Goal: Register for event/course

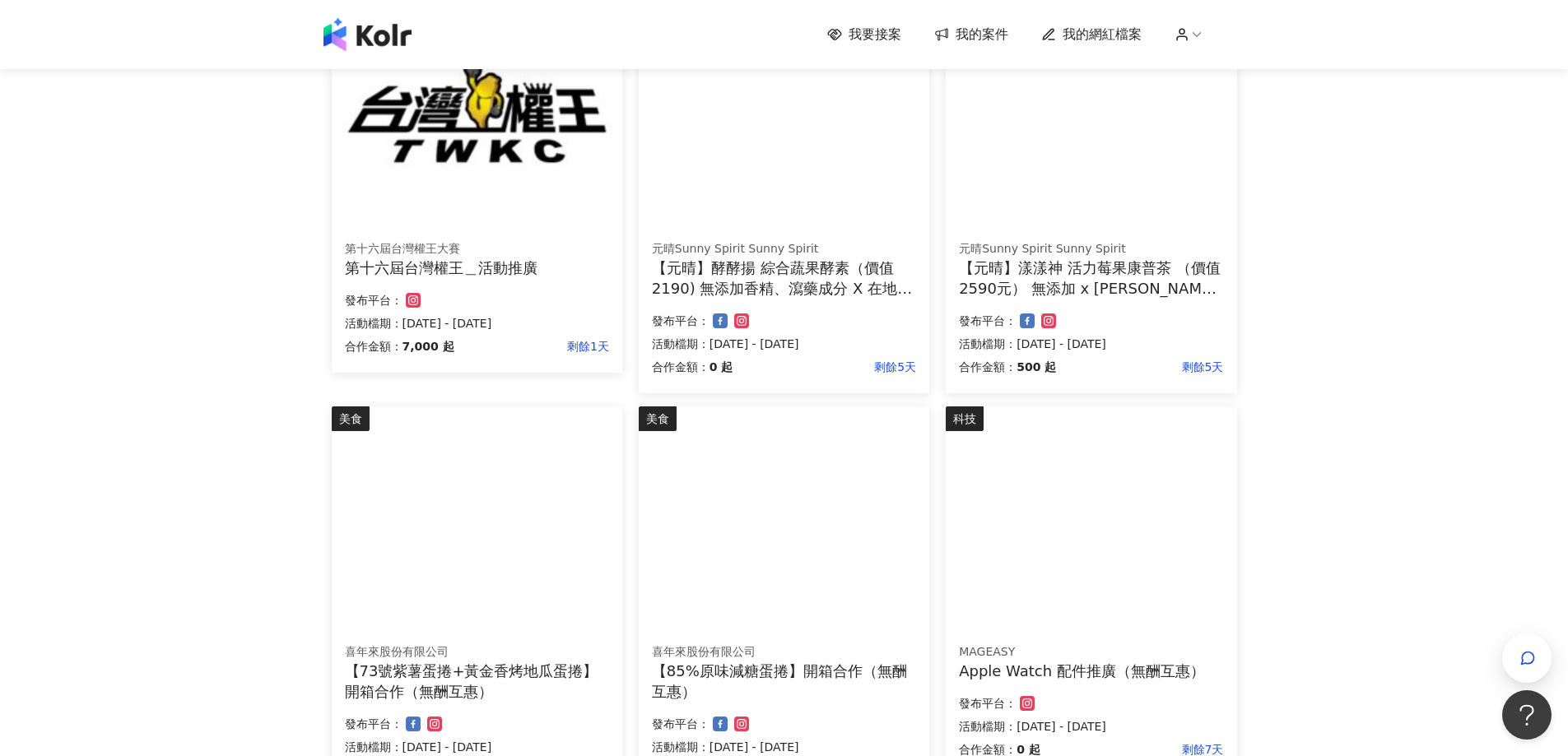
scroll to position [411, 0]
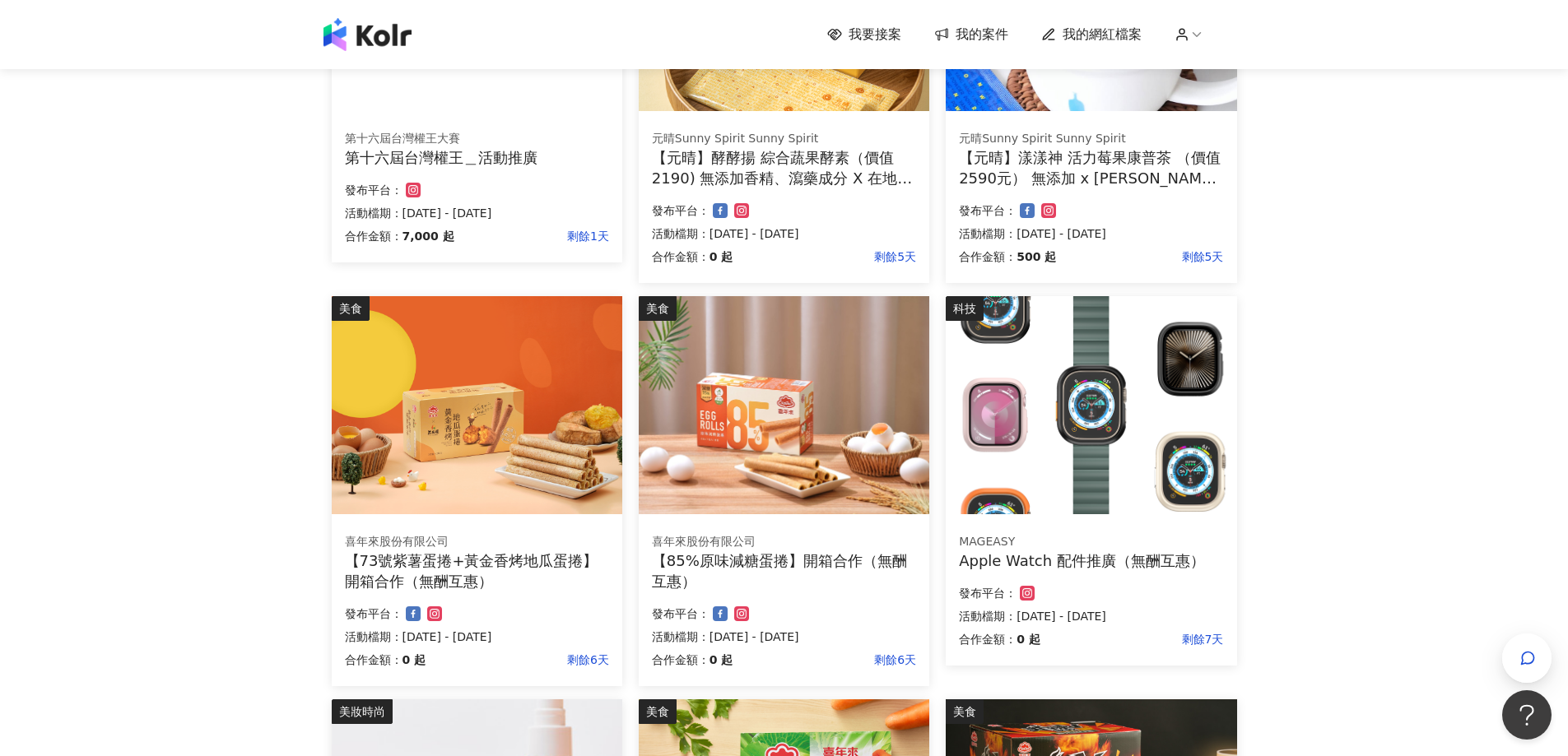
click at [1127, 329] on img at bounding box center [1091, 405] width 290 height 218
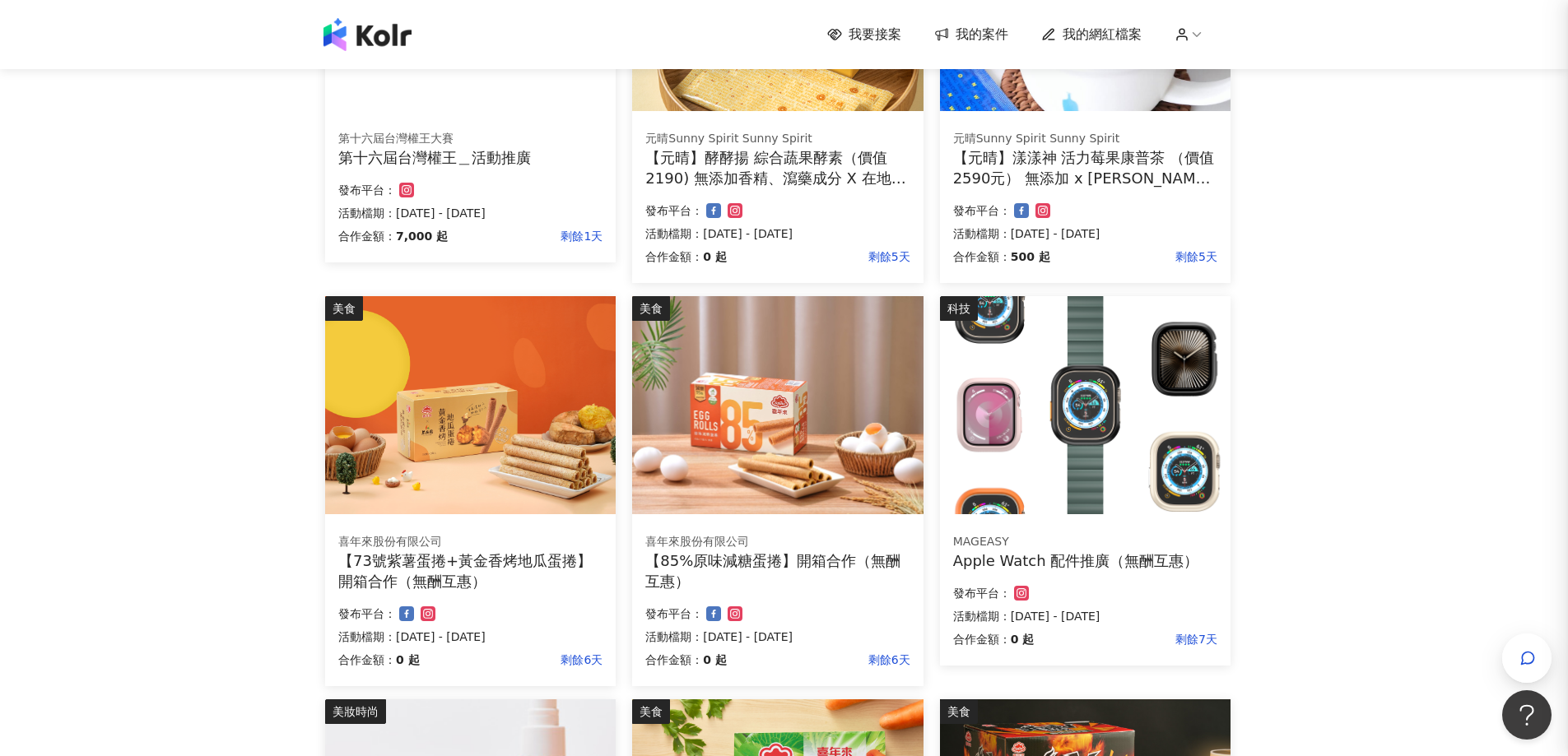
scroll to position [330, 0]
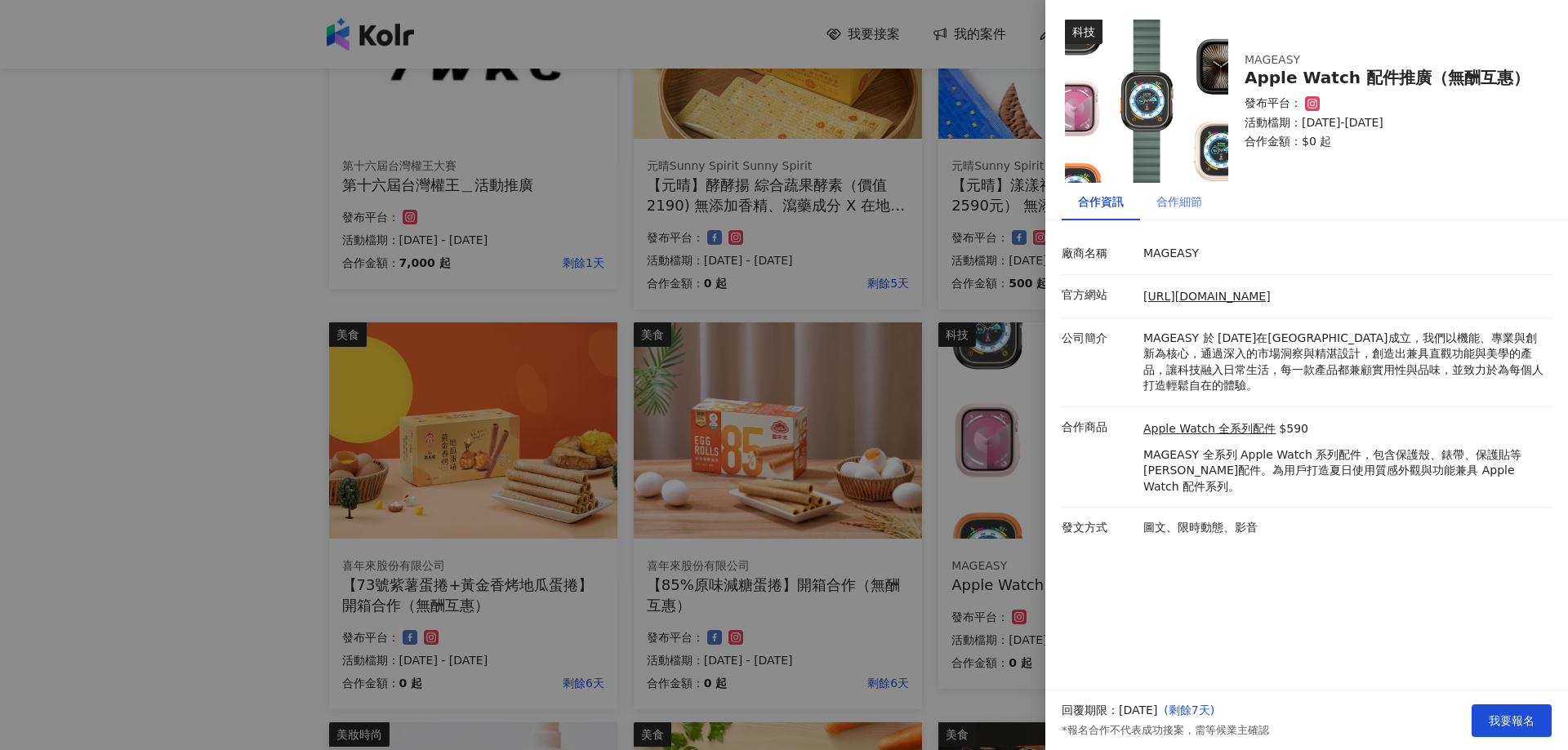
click at [1153, 190] on div "合作細節" at bounding box center [1179, 201] width 78 height 38
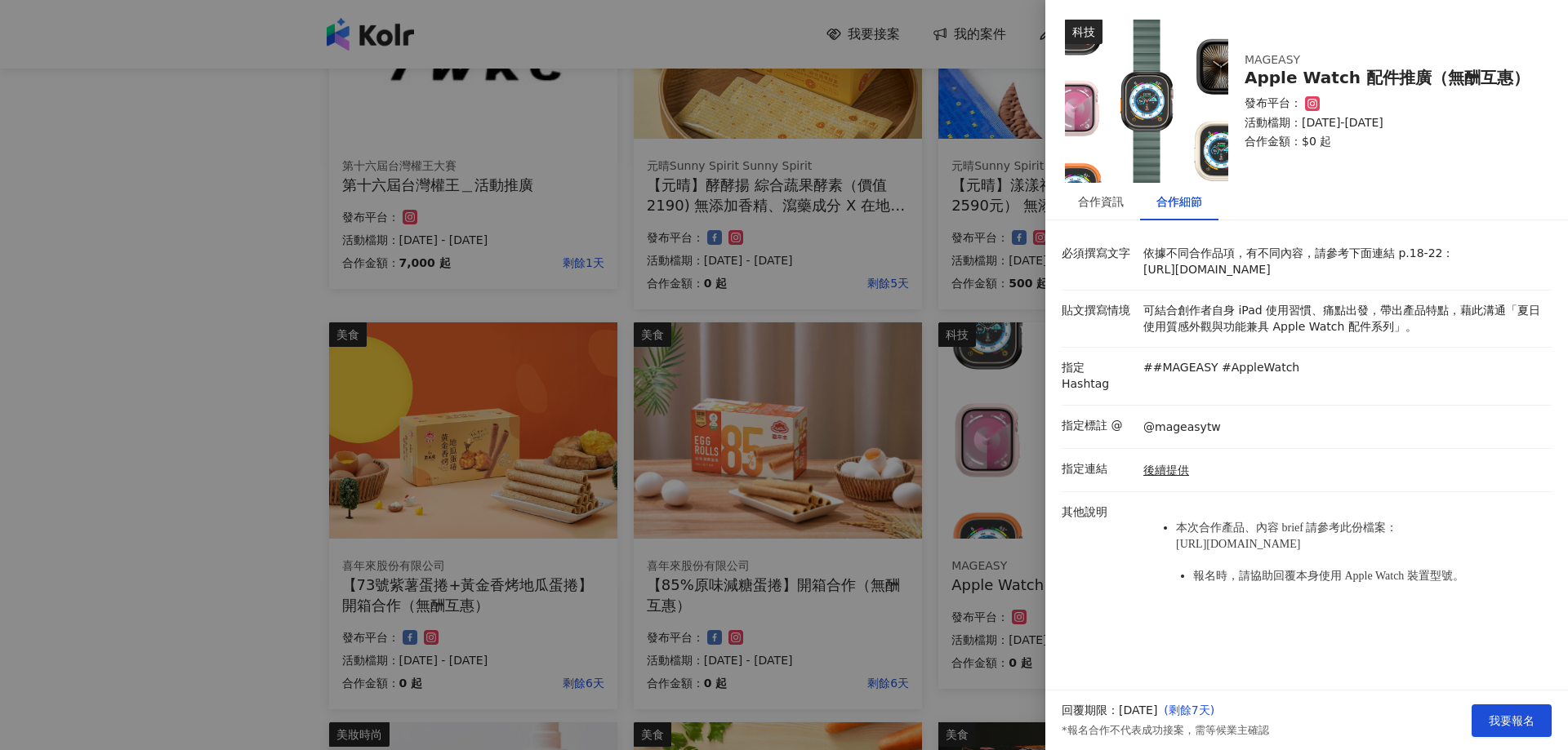
click at [1297, 552] on li "本次合作產品、內容 brief 請參考此份檔案： [URL][DOMAIN_NAME]" at bounding box center [1360, 536] width 368 height 32
drag, startPoint x: 1174, startPoint y: 543, endPoint x: 1310, endPoint y: 565, distance: 137.8
click at [1310, 565] on ul "本次合作產品、內容 brief 請參考此份檔案： [URL][DOMAIN_NAME] 報名時，請協助回覆本身使用 Apple Watch 裝置型號。" at bounding box center [1344, 553] width 400 height 96
copy span "[URL][DOMAIN_NAME]"
click at [1091, 201] on div "合作資訊" at bounding box center [1101, 201] width 46 height 18
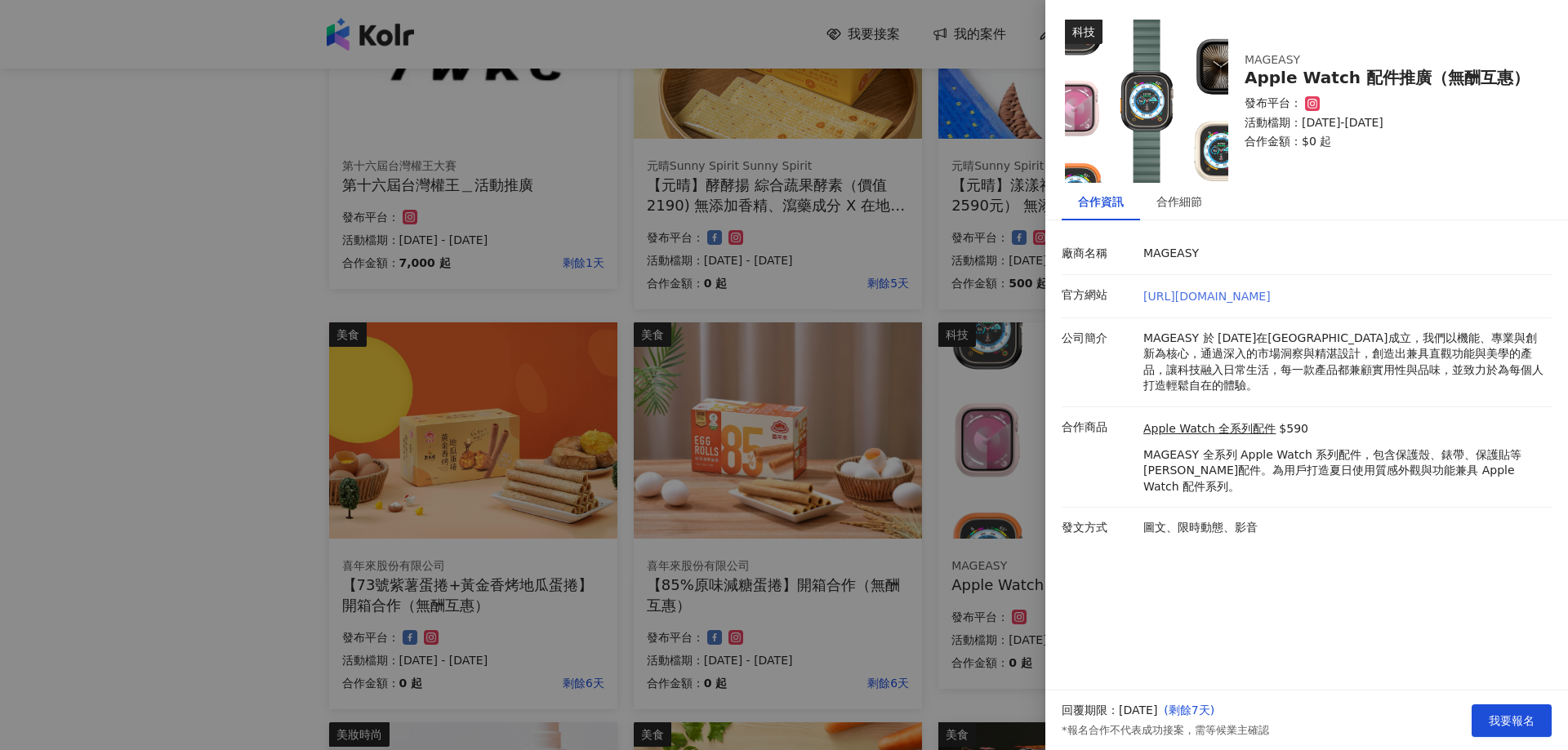
click at [1211, 296] on link "[URL][DOMAIN_NAME]" at bounding box center [1207, 297] width 127 height 13
click at [1192, 209] on div "合作細節" at bounding box center [1179, 201] width 46 height 18
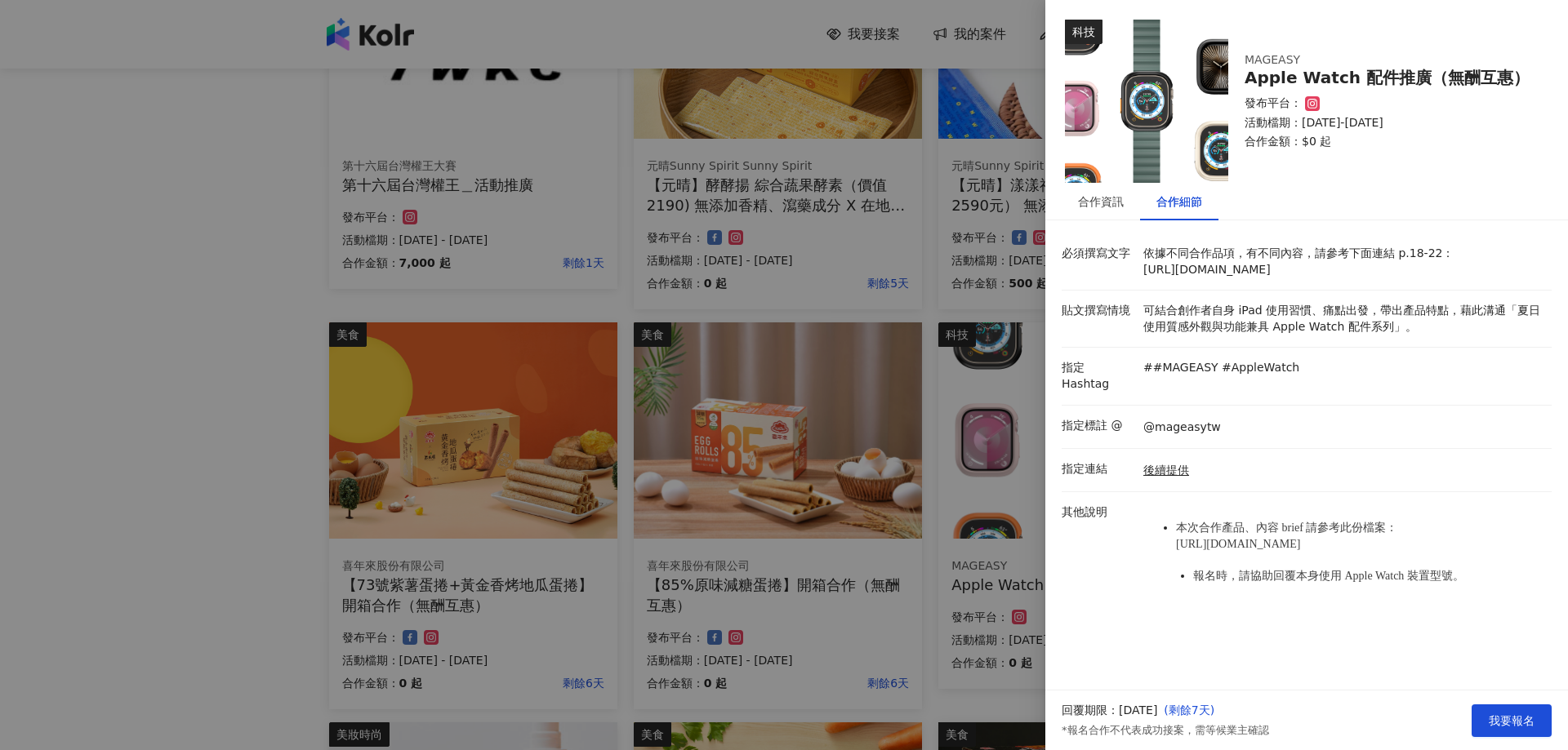
click at [104, 335] on div at bounding box center [784, 375] width 1568 height 750
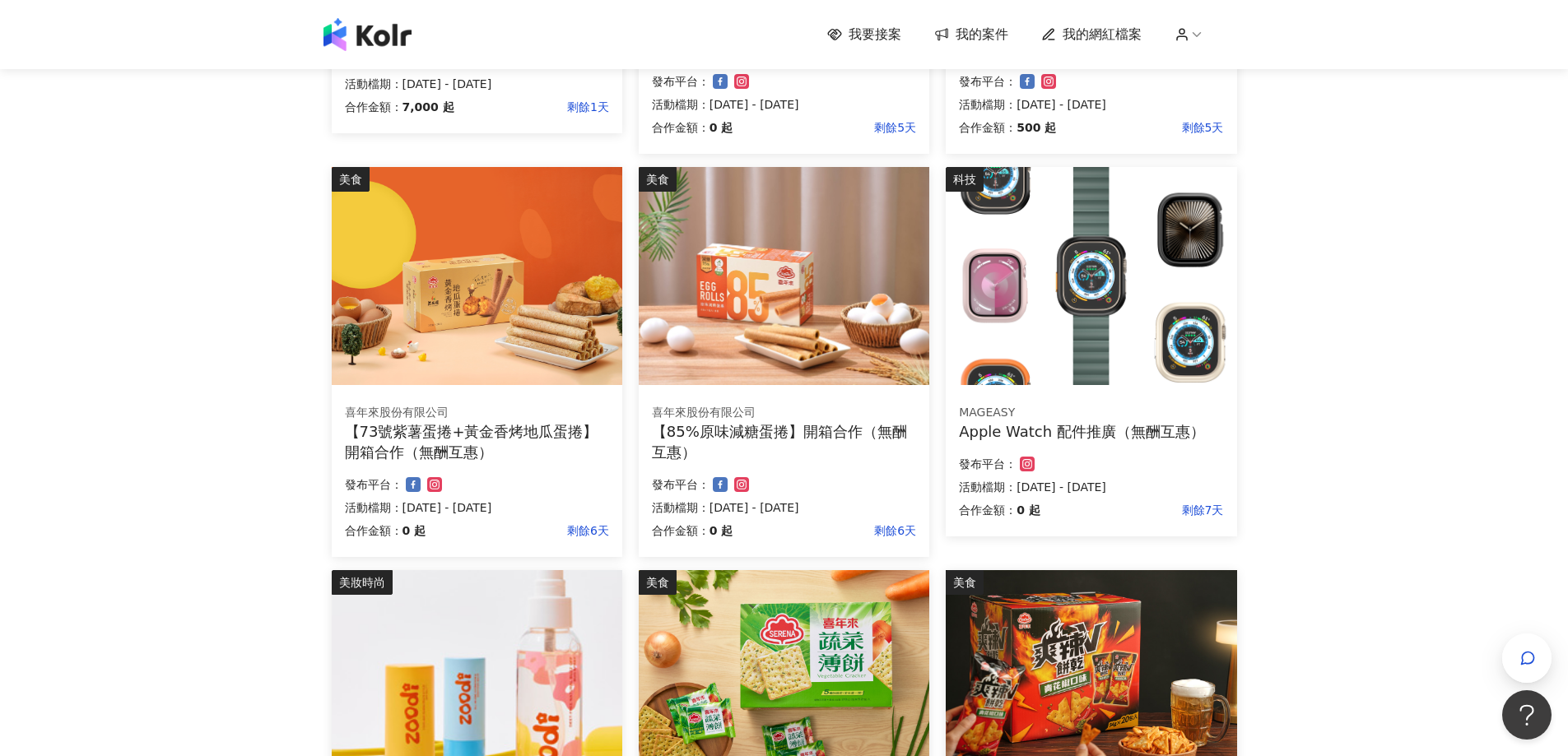
scroll to position [494, 0]
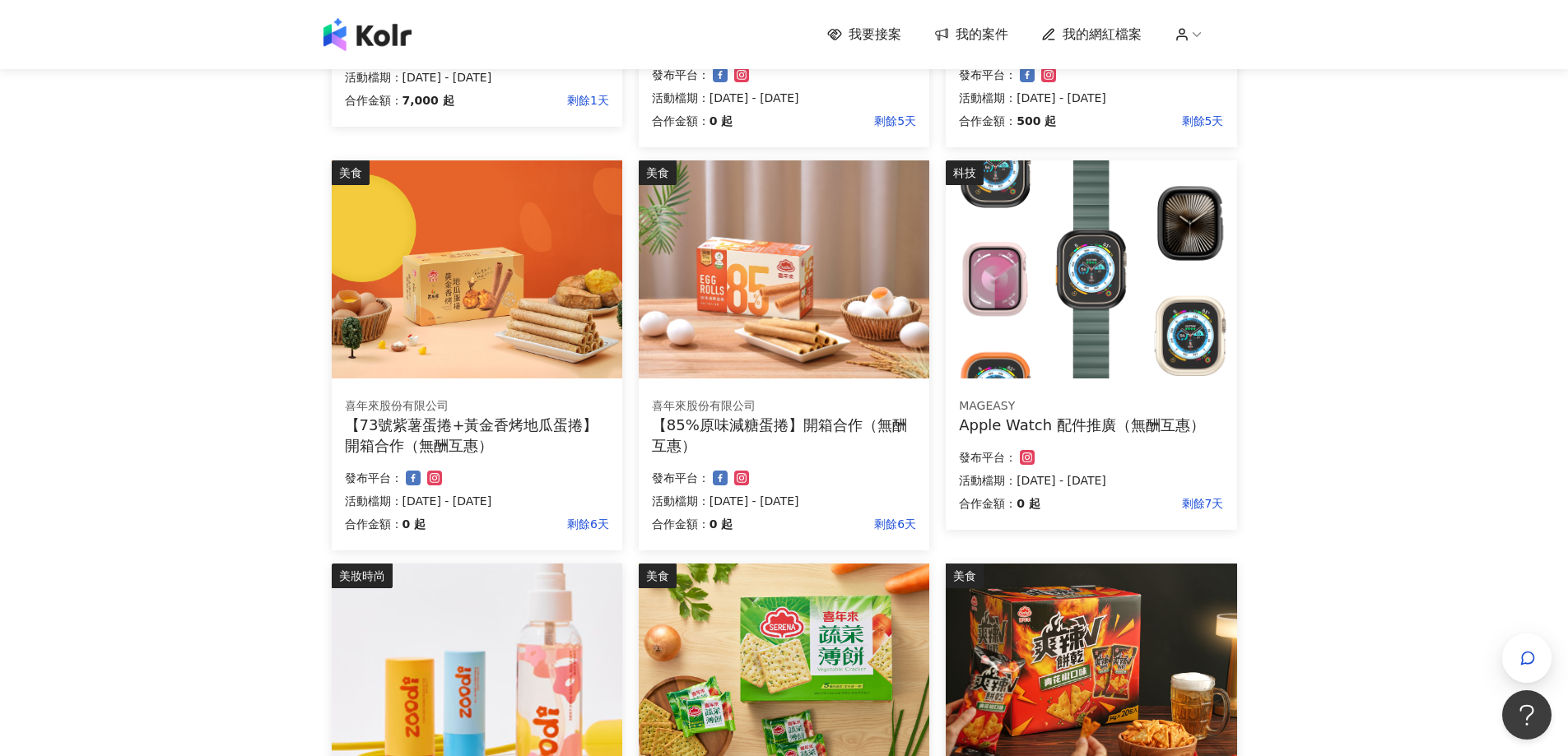
click at [1074, 262] on img at bounding box center [1091, 269] width 290 height 218
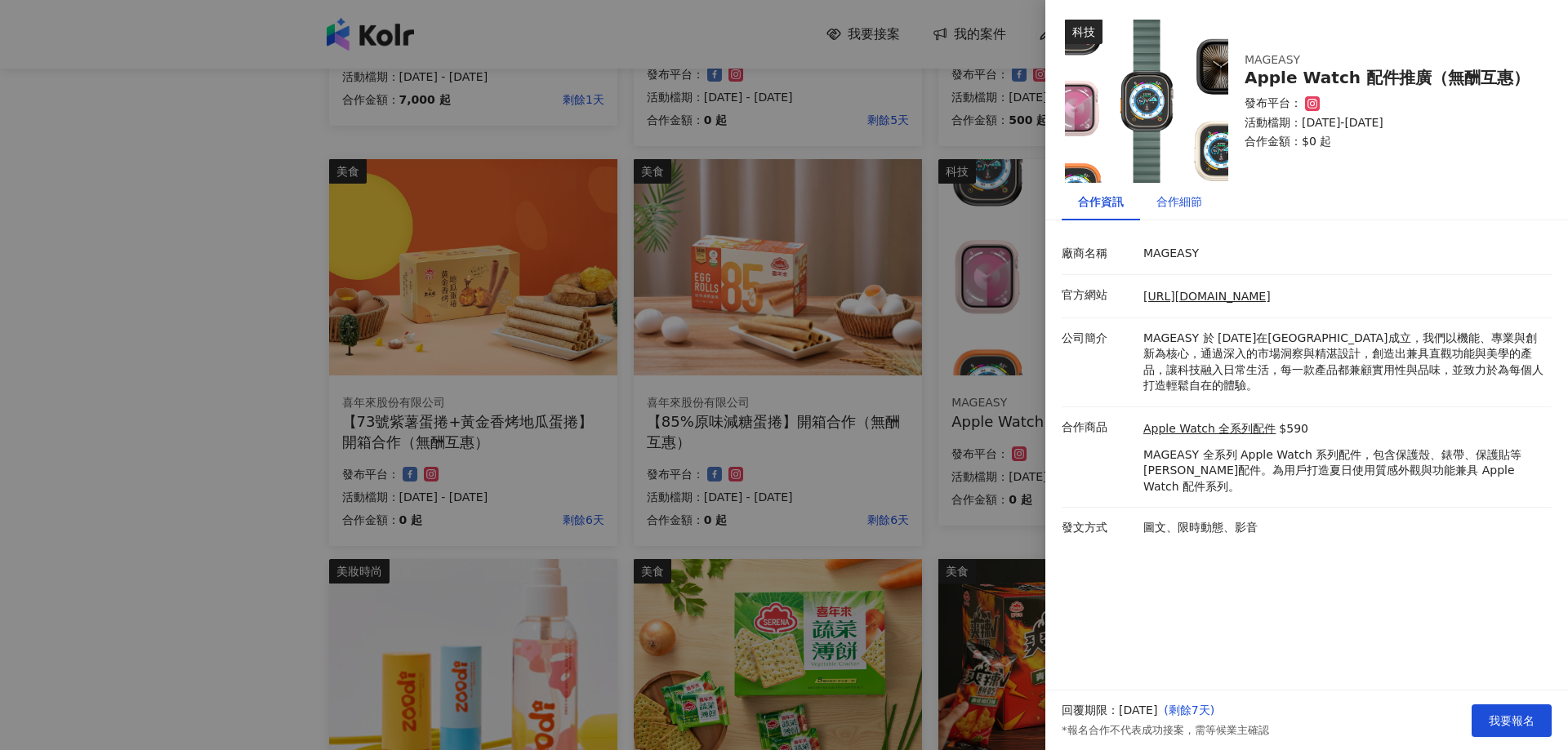
click at [1175, 203] on div "合作細節" at bounding box center [1179, 201] width 46 height 18
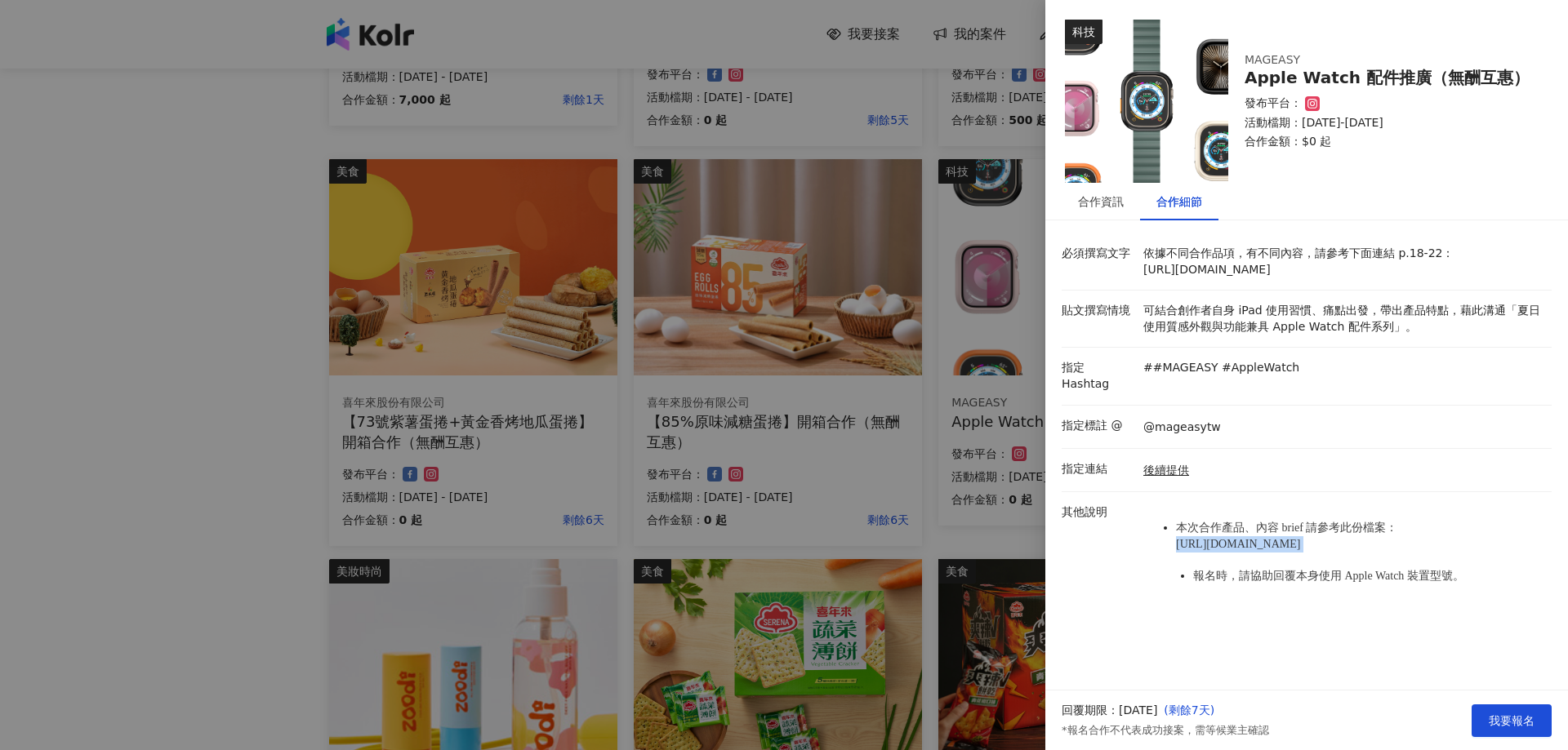
drag, startPoint x: 1170, startPoint y: 538, endPoint x: 1274, endPoint y: 570, distance: 108.8
click at [1274, 570] on ul "本次合作產品、內容 brief 請參考此份檔案： [URL][DOMAIN_NAME] 報名時，請協助回覆本身使用 Apple Watch 裝置型號。" at bounding box center [1344, 553] width 400 height 96
copy span "[URL][DOMAIN_NAME]"
click at [1242, 477] on div "後續提供" at bounding box center [1344, 469] width 408 height 18
drag, startPoint x: 1133, startPoint y: 271, endPoint x: 1238, endPoint y: 312, distance: 112.7
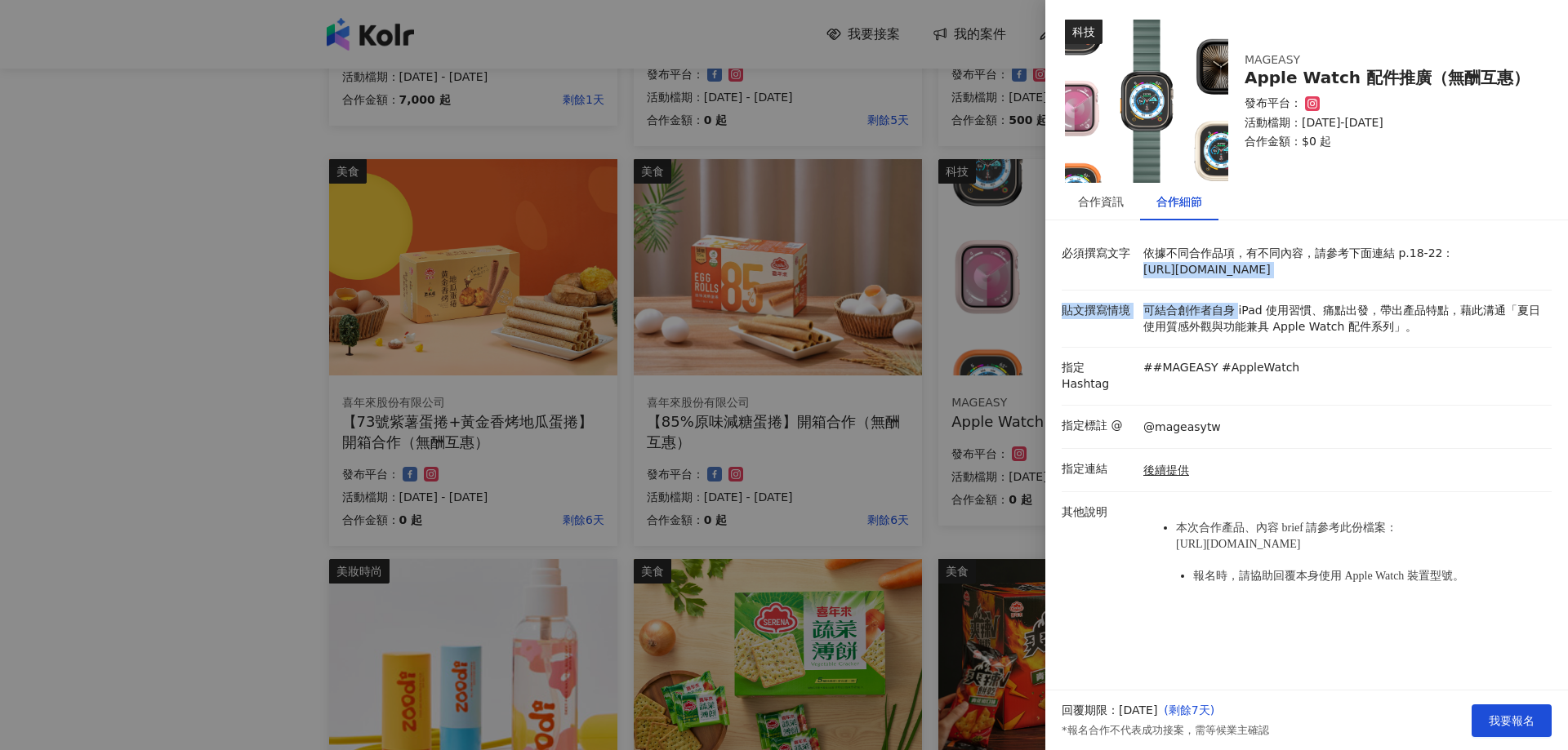
click at [1238, 312] on div "必須撰寫文字 依據不同合作品項，有不同內容，請參考下面連結 p.18-22： [URL][DOMAIN_NAME] 貼文撰寫情境 可結合創作者自身 iPad …" at bounding box center [1307, 437] width 490 height 407
click at [1234, 277] on p "依據不同合作品項，有不同內容，請參考下面連結 p.18-22： [URL][DOMAIN_NAME]" at bounding box center [1344, 262] width 400 height 32
drag, startPoint x: 1122, startPoint y: 260, endPoint x: 1208, endPoint y: 288, distance: 90.4
click at [1208, 277] on div "必須撰寫文字 依據不同合作品項，有不同內容，請參考下面連結 p.18-22： [URL][DOMAIN_NAME]" at bounding box center [1302, 262] width 490 height 32
click at [1235, 291] on li "必須撰寫文字 依據不同合作品項，有不同內容，請參考下面連結 p.18-22： [URL][DOMAIN_NAME]" at bounding box center [1307, 262] width 490 height 57
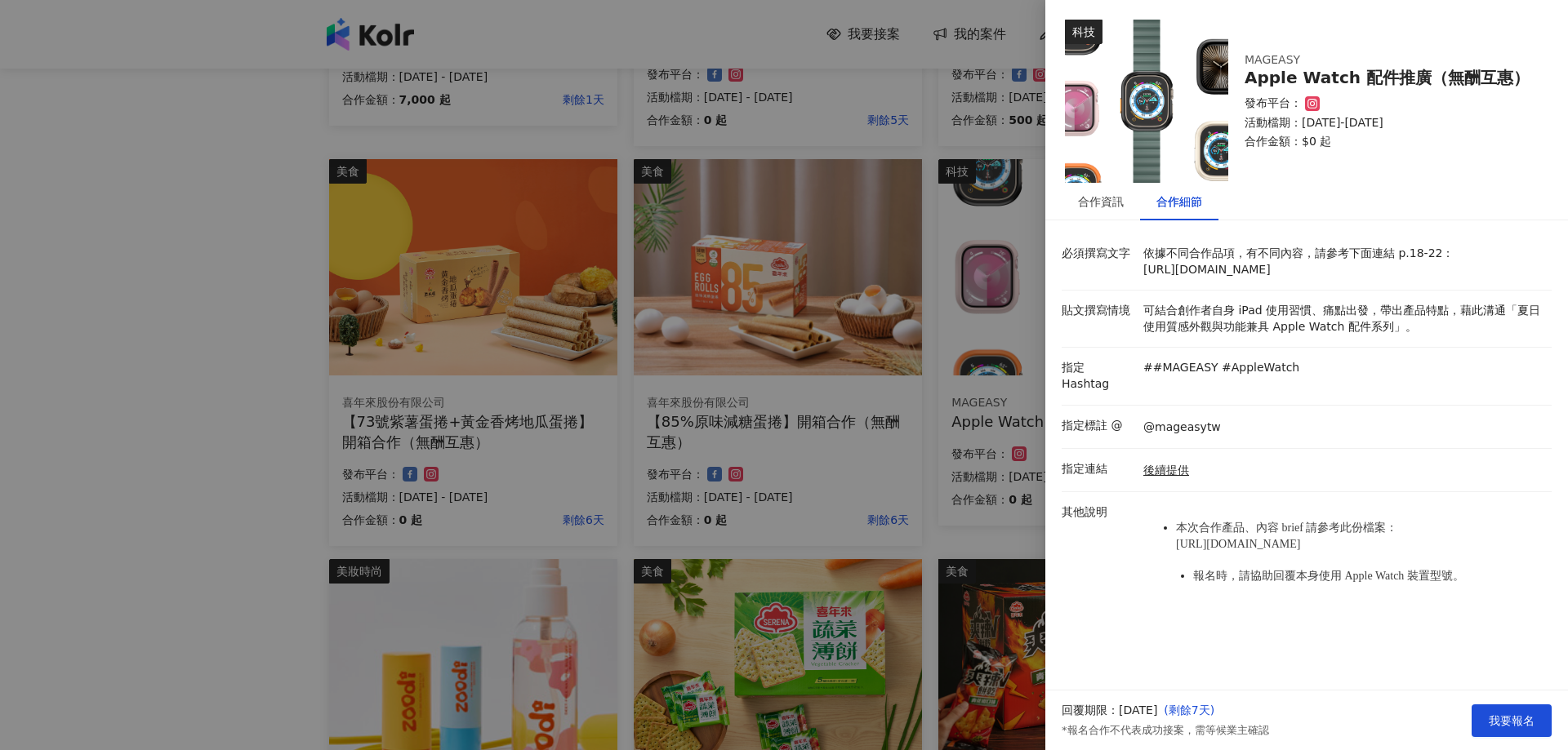
drag, startPoint x: 1235, startPoint y: 299, endPoint x: 1226, endPoint y: 298, distance: 9.1
click at [1234, 291] on li "必須撰寫文字 依據不同合作品項，有不同內容，請參考下面連結 p.18-22： [URL][DOMAIN_NAME]" at bounding box center [1307, 262] width 490 height 57
click at [1225, 291] on li "必須撰寫文字 依據不同合作品項，有不同內容，請參考下面連結 p.18-22： [URL][DOMAIN_NAME]" at bounding box center [1307, 262] width 490 height 57
drag, startPoint x: 1216, startPoint y: 287, endPoint x: 1143, endPoint y: 266, distance: 76.0
click at [1143, 266] on div "依據不同合作品項，有不同內容，請參考下面連結 p.18-22： [URL][DOMAIN_NAME]" at bounding box center [1344, 262] width 408 height 32
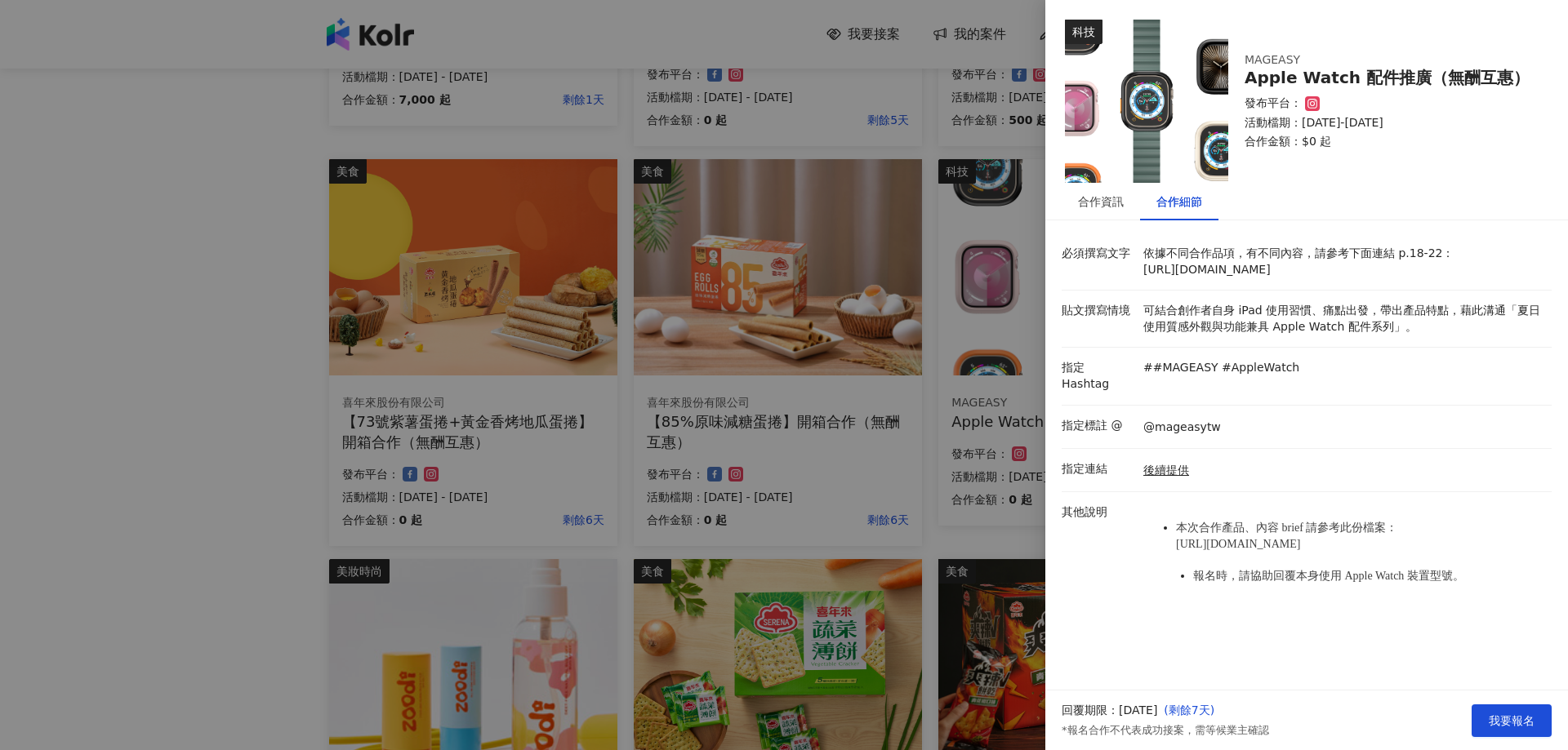
copy p "[URL][DOMAIN_NAME]"
click at [1106, 197] on div "合作資訊" at bounding box center [1101, 201] width 46 height 18
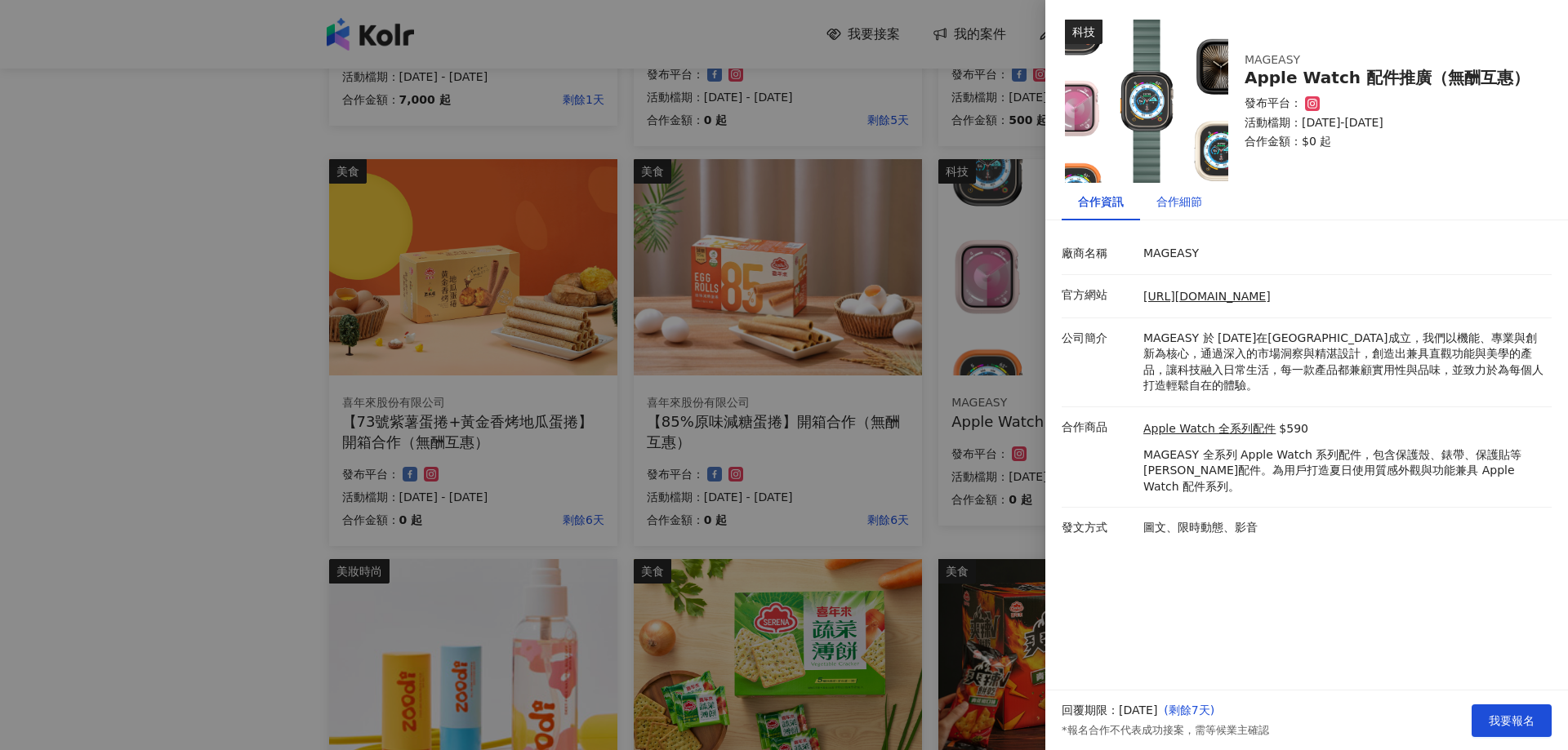
click at [1172, 211] on div "合作細節" at bounding box center [1179, 201] width 78 height 38
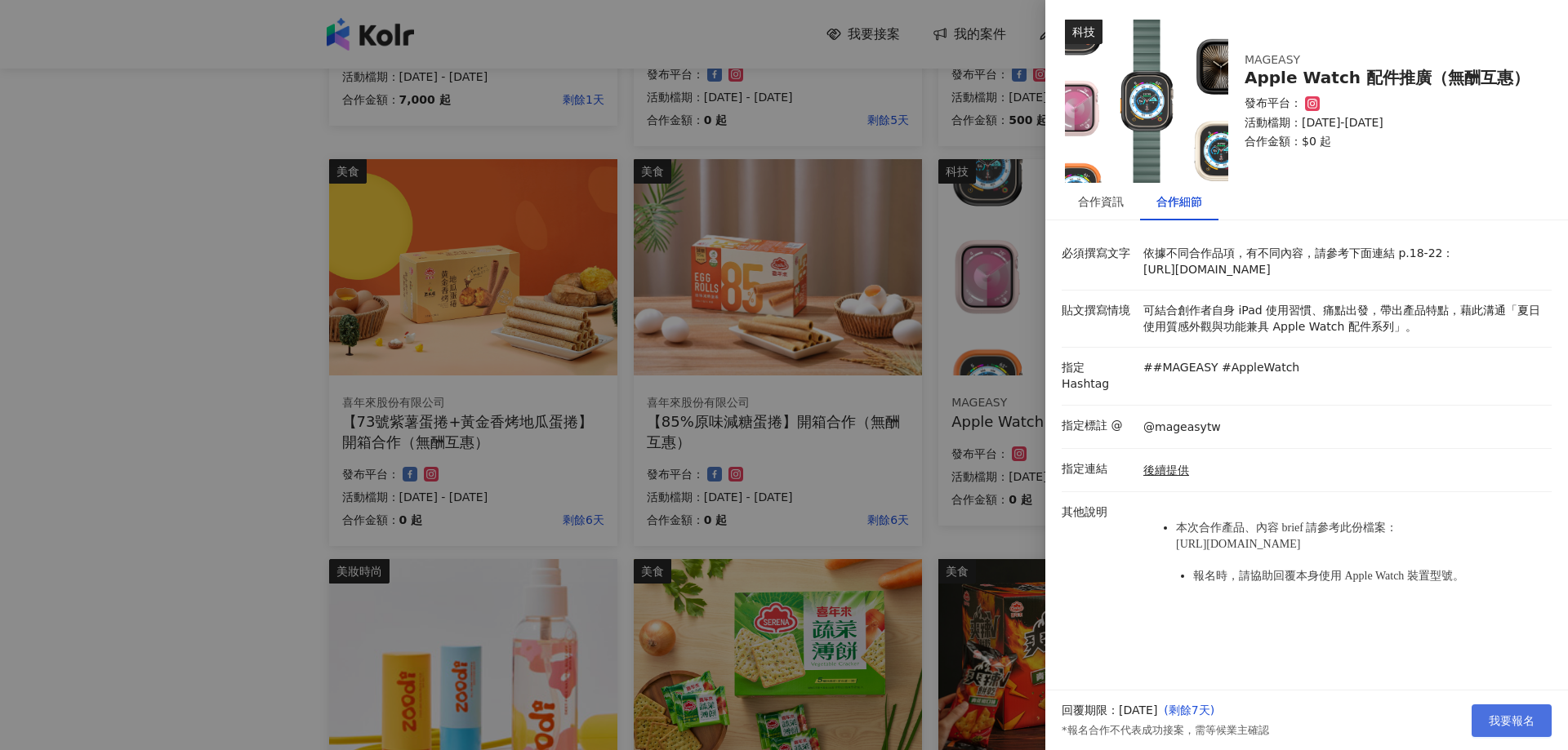
click at [1508, 722] on span "我要報名" at bounding box center [1512, 721] width 46 height 13
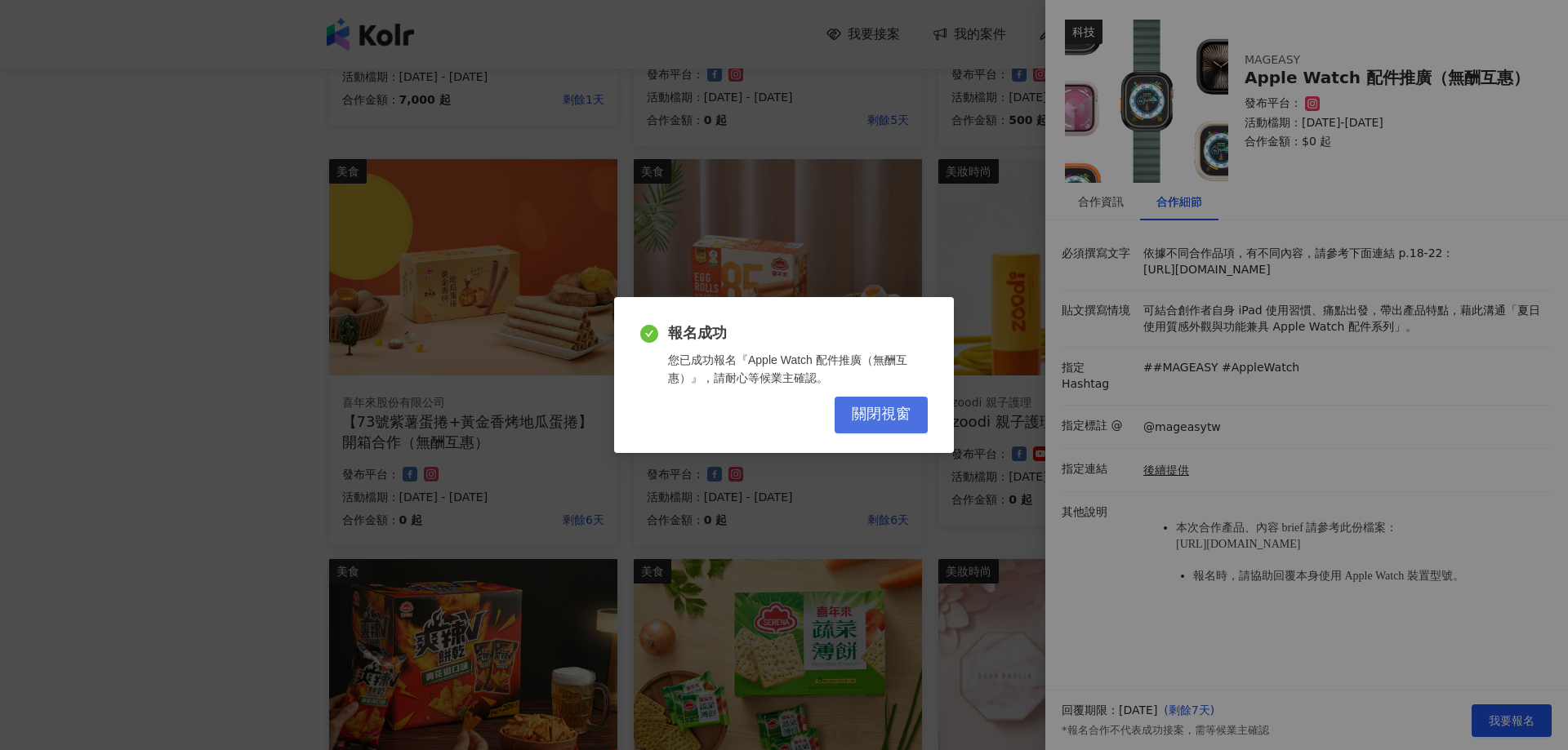
click at [852, 421] on span "關閉視窗" at bounding box center [882, 415] width 59 height 18
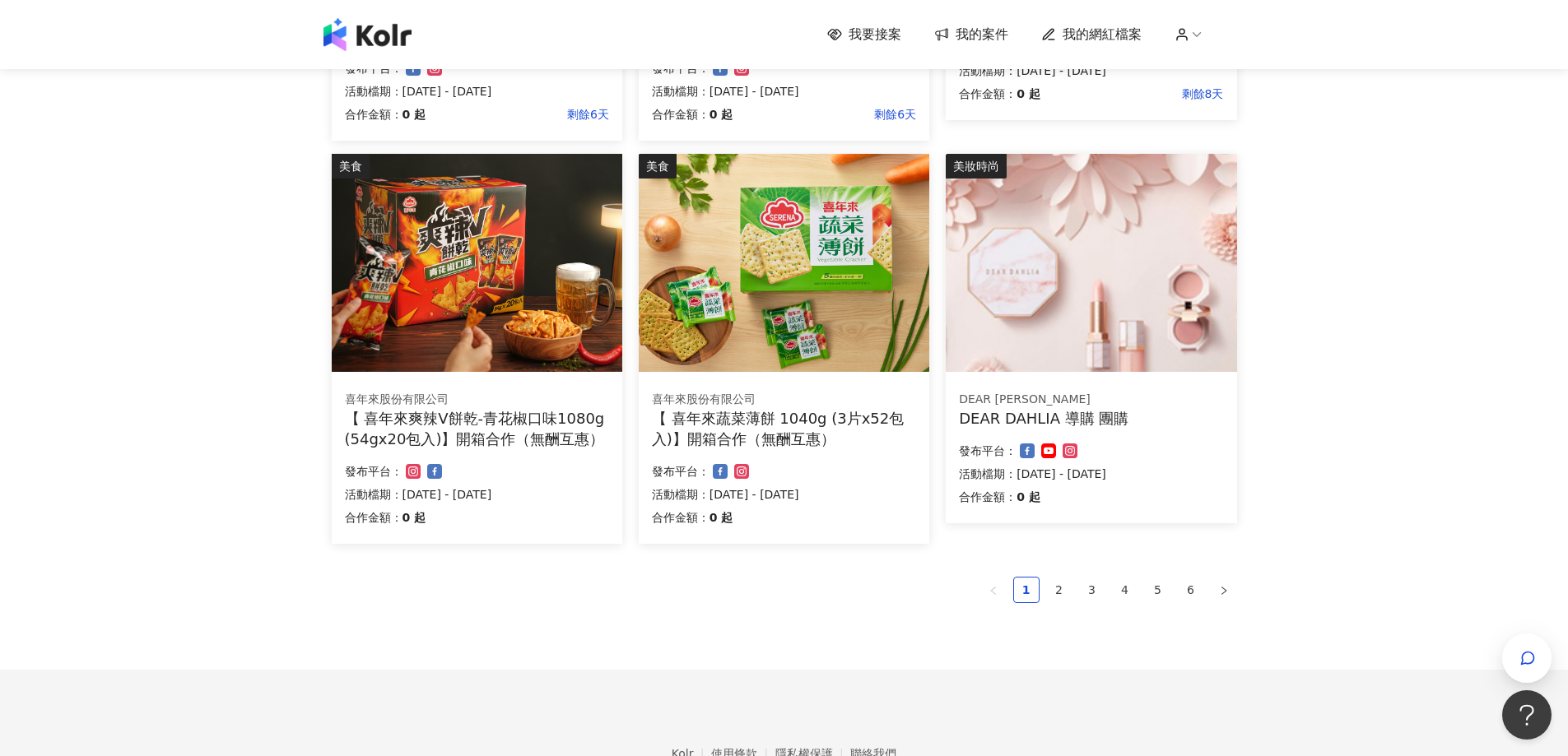
scroll to position [906, 0]
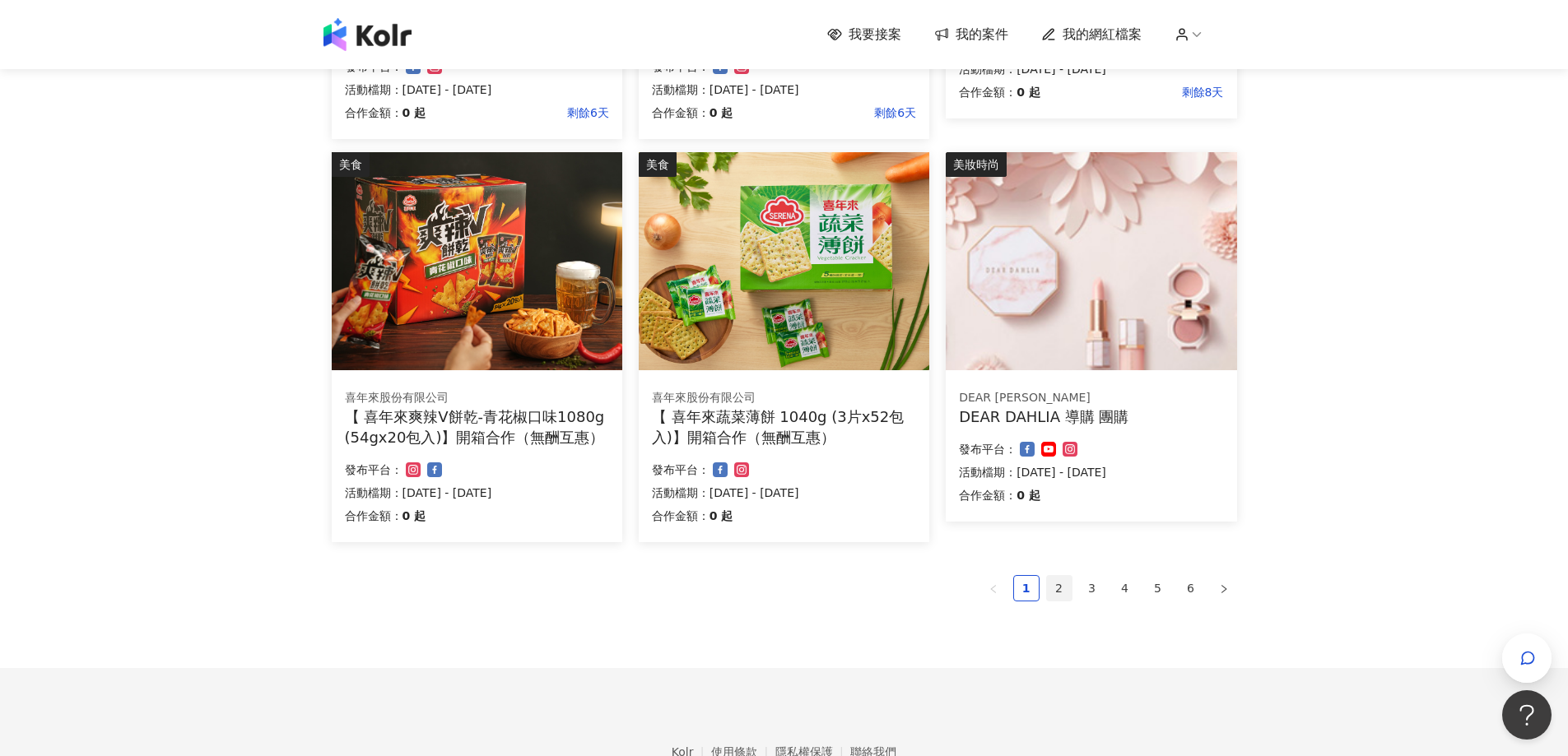
click at [1062, 592] on link "2" at bounding box center [1059, 588] width 25 height 25
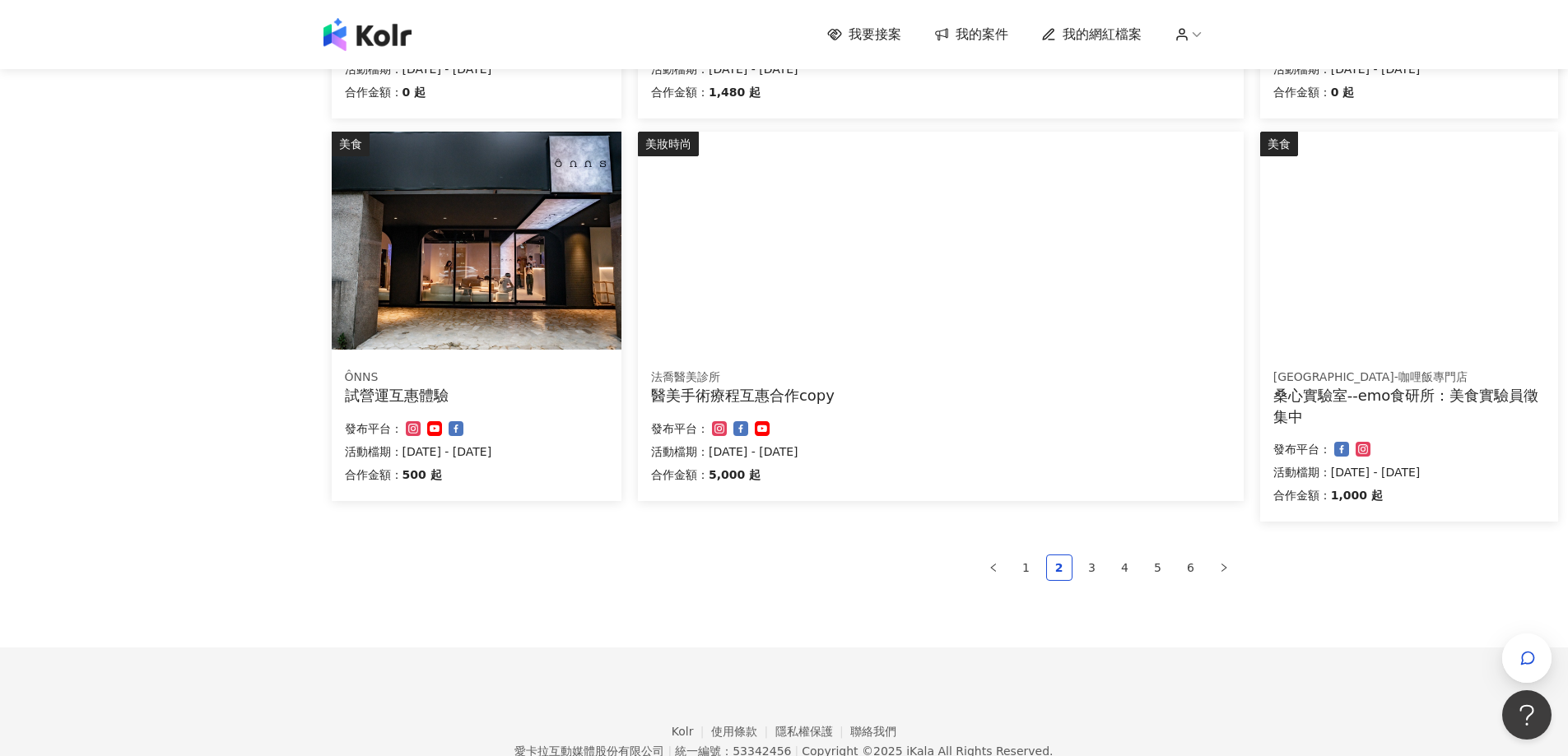
scroll to position [979, 0]
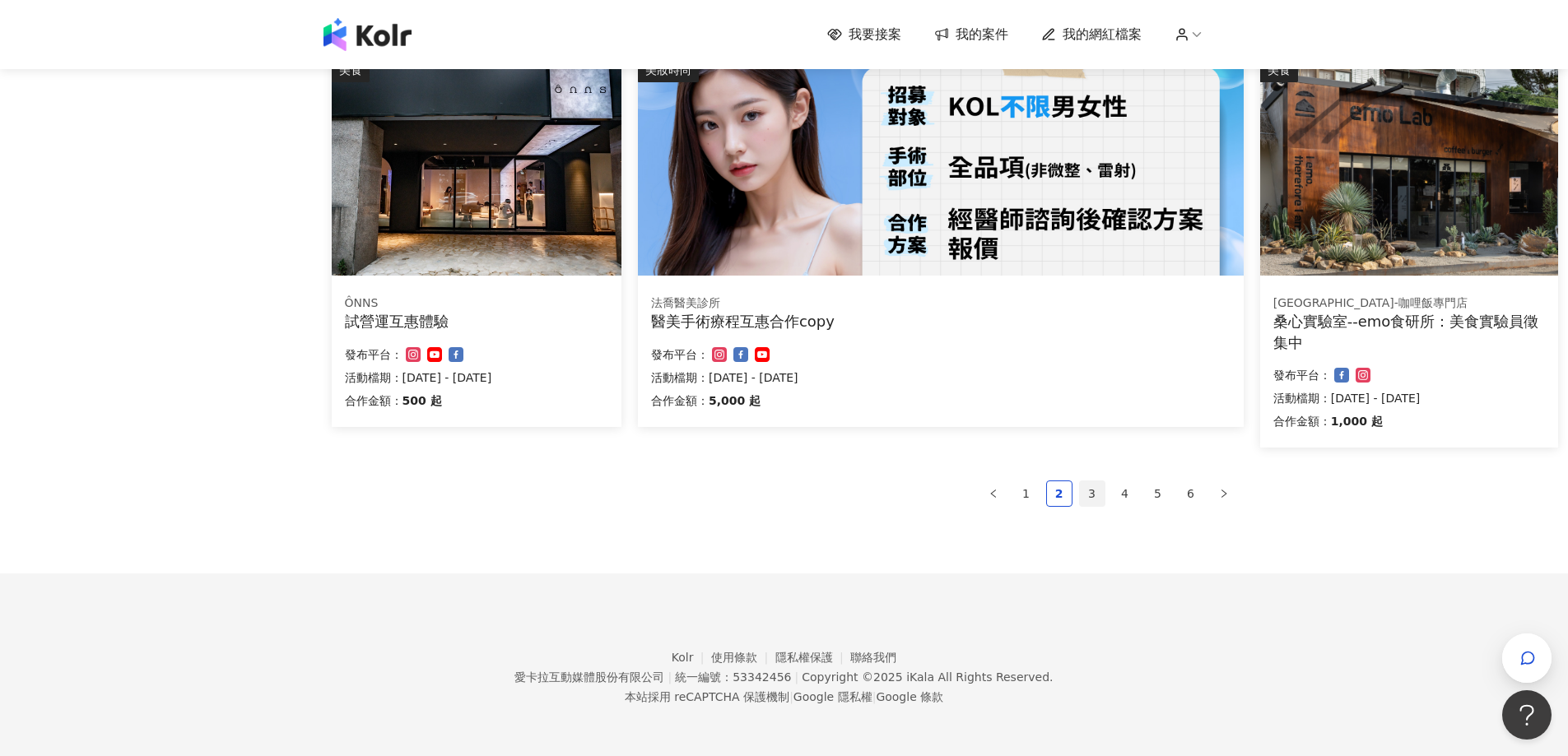
click at [1097, 496] on link "3" at bounding box center [1091, 494] width 25 height 25
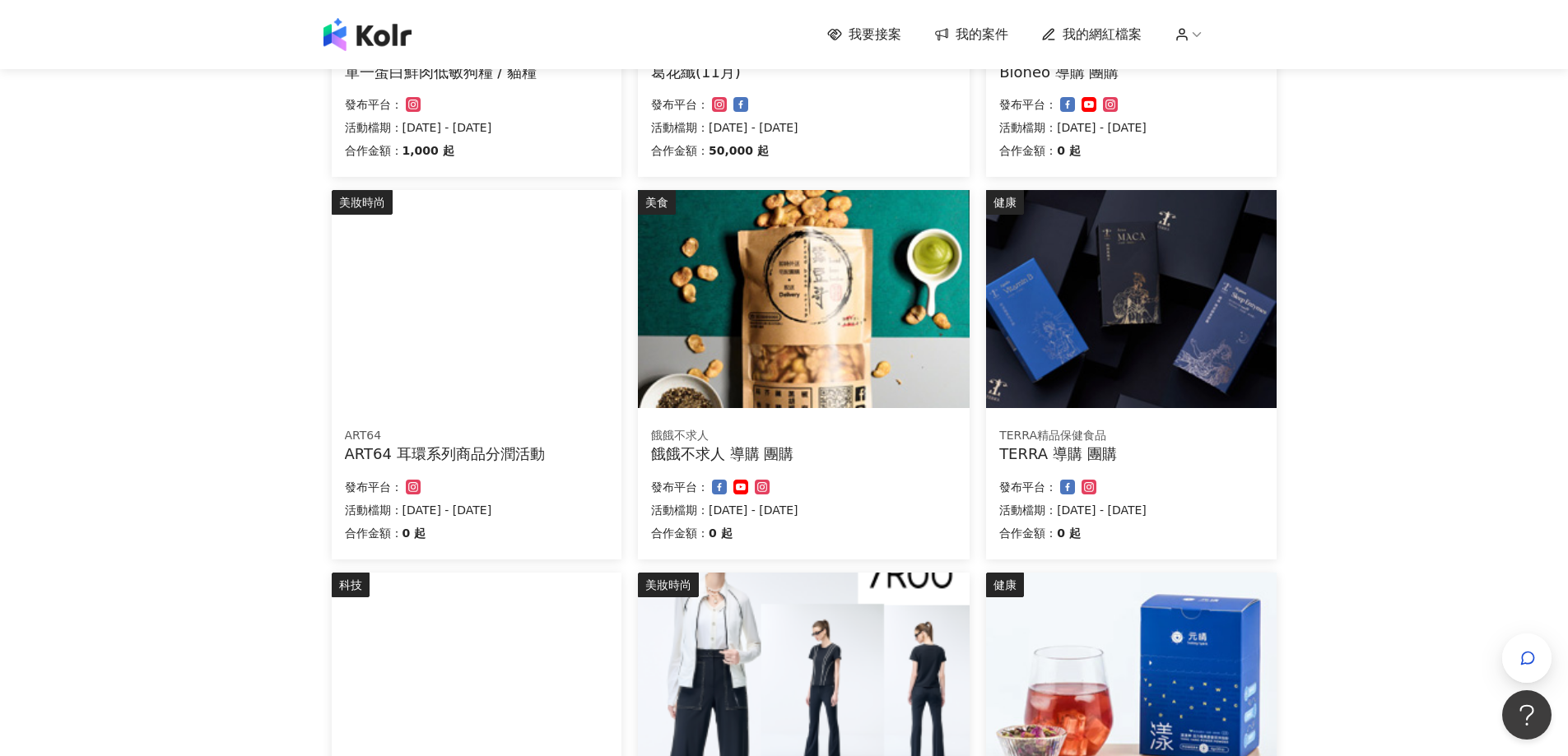
scroll to position [361, 0]
